Goal: Task Accomplishment & Management: Manage account settings

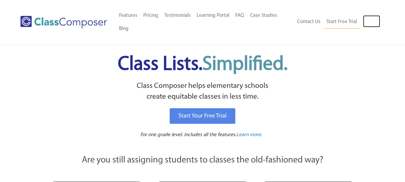
click at [373, 26] on link "Log In" at bounding box center [371, 21] width 17 height 12
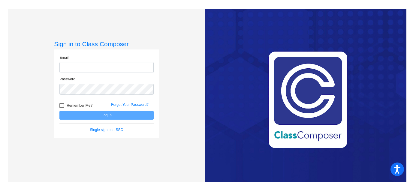
type input "[EMAIL_ADDRESS][DOMAIN_NAME]"
click at [106, 116] on button "Log In" at bounding box center [106, 115] width 94 height 9
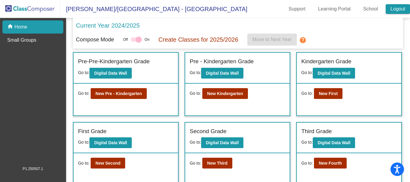
click at [396, 7] on link "Logout" at bounding box center [398, 9] width 24 height 10
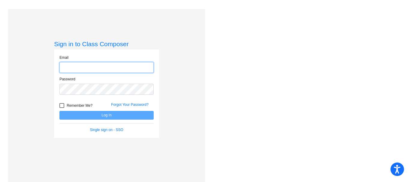
type input "[EMAIL_ADDRESS][DOMAIN_NAME]"
